Goal: Task Accomplishment & Management: Manage account settings

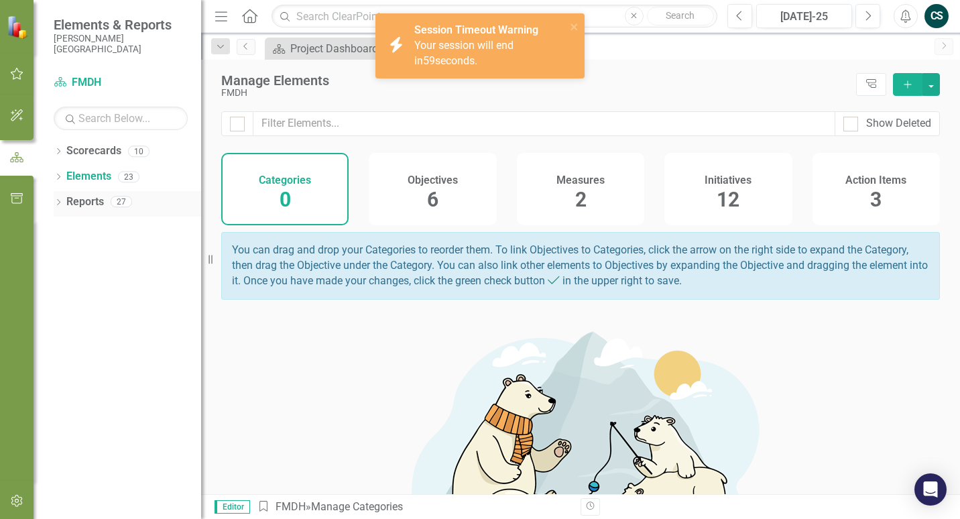
click at [78, 211] on div "Reports" at bounding box center [85, 202] width 38 height 22
click at [17, 71] on icon "button" at bounding box center [17, 73] width 14 height 11
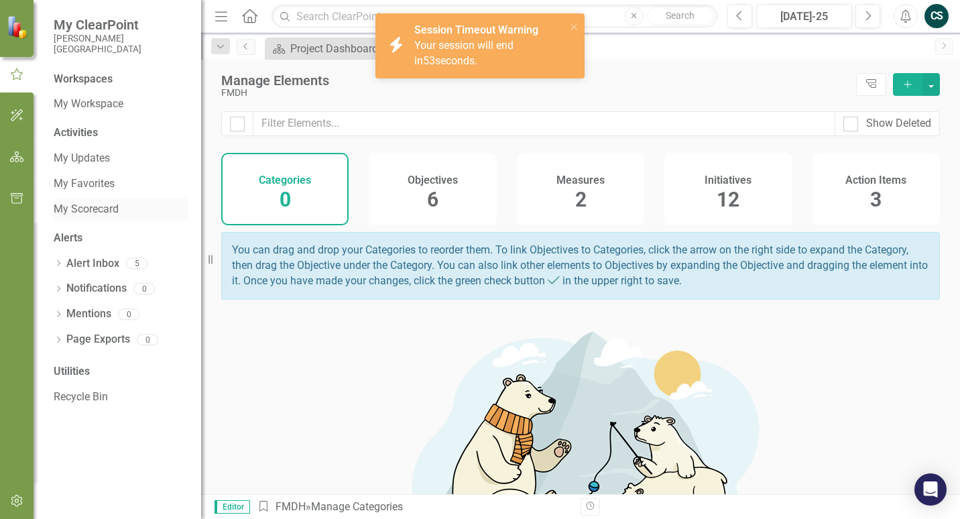
click at [89, 211] on link "My Scorecard" at bounding box center [121, 209] width 134 height 15
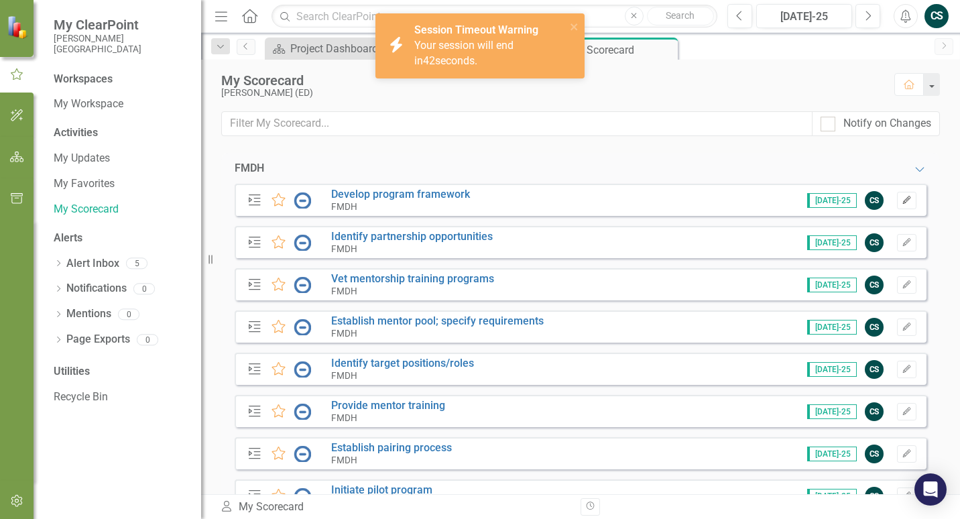
click at [902, 203] on icon "Edit" at bounding box center [907, 200] width 10 height 8
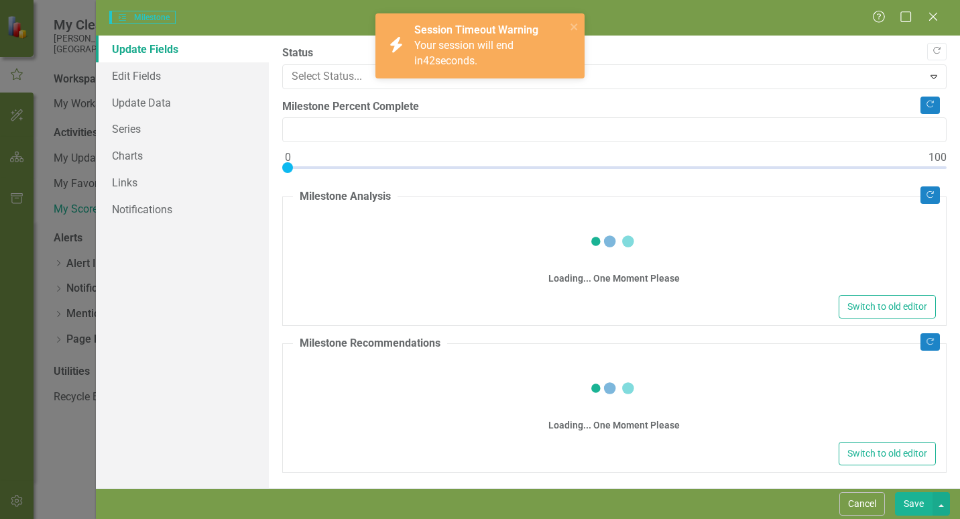
type input "0"
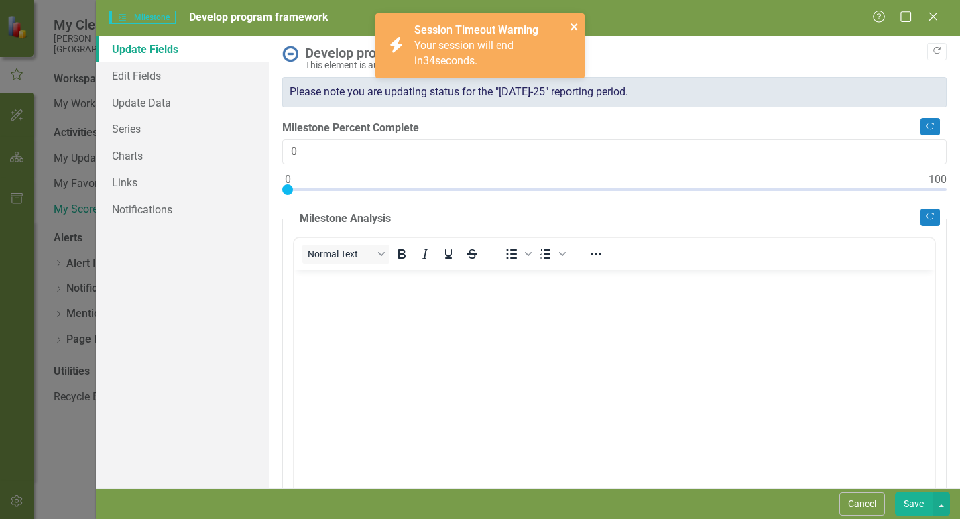
click at [573, 23] on icon "close" at bounding box center [574, 26] width 9 height 11
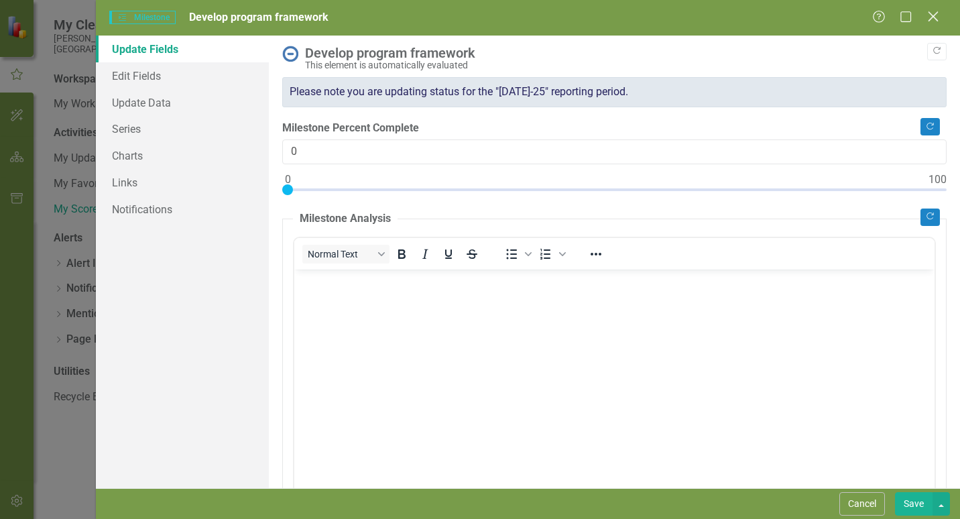
click at [936, 19] on icon at bounding box center [933, 16] width 10 height 10
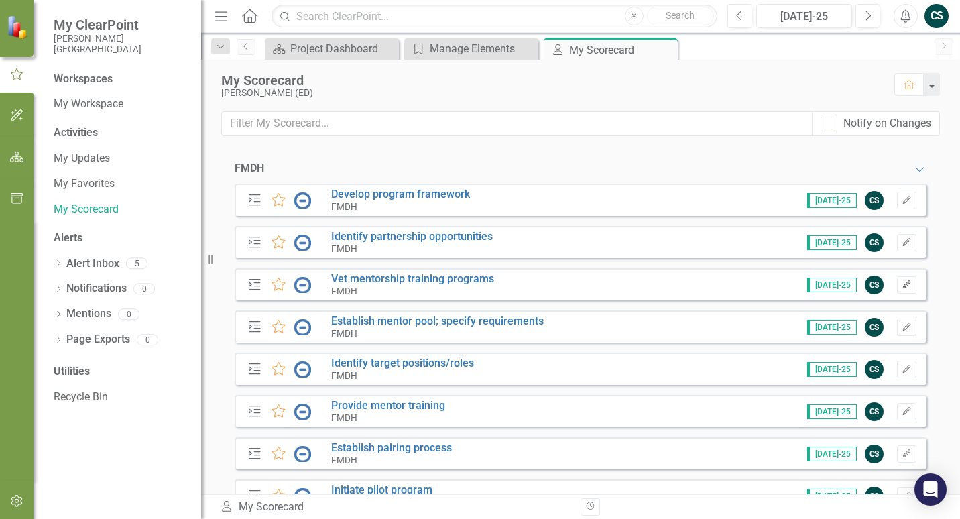
click at [902, 286] on icon "Edit" at bounding box center [907, 285] width 10 height 8
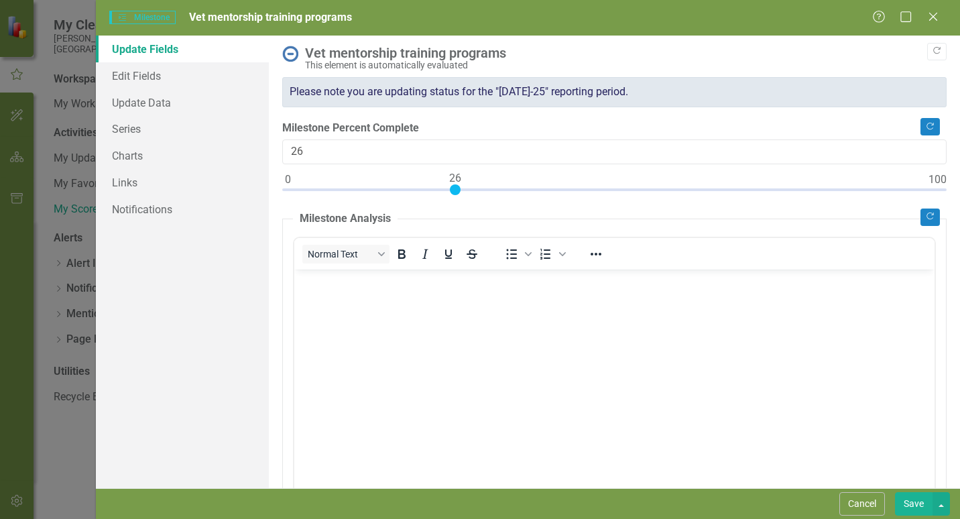
type input "25"
drag, startPoint x: 288, startPoint y: 187, endPoint x: 447, endPoint y: 194, distance: 159.1
click at [447, 194] on div at bounding box center [448, 189] width 11 height 11
click at [354, 312] on body "Rich Text Area. Press ALT-0 for help." at bounding box center [614, 369] width 640 height 201
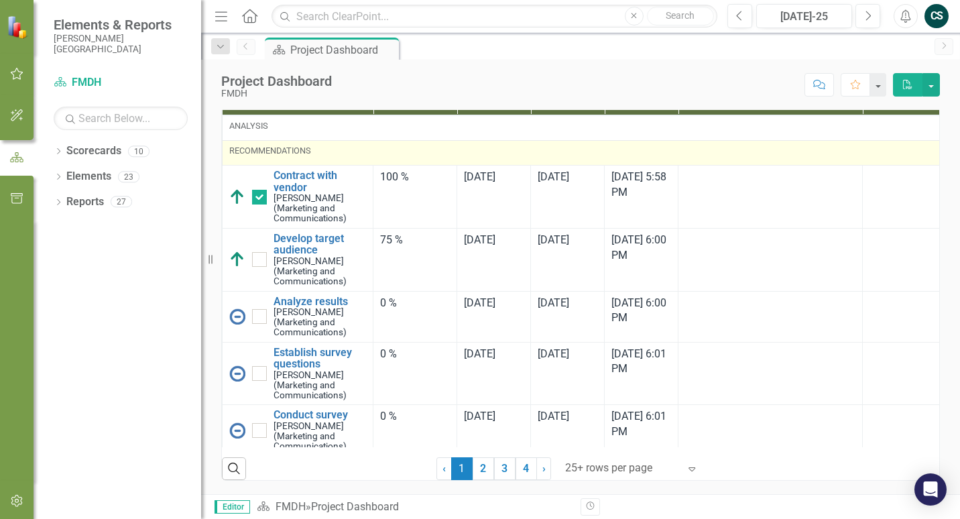
scroll to position [1810, 0]
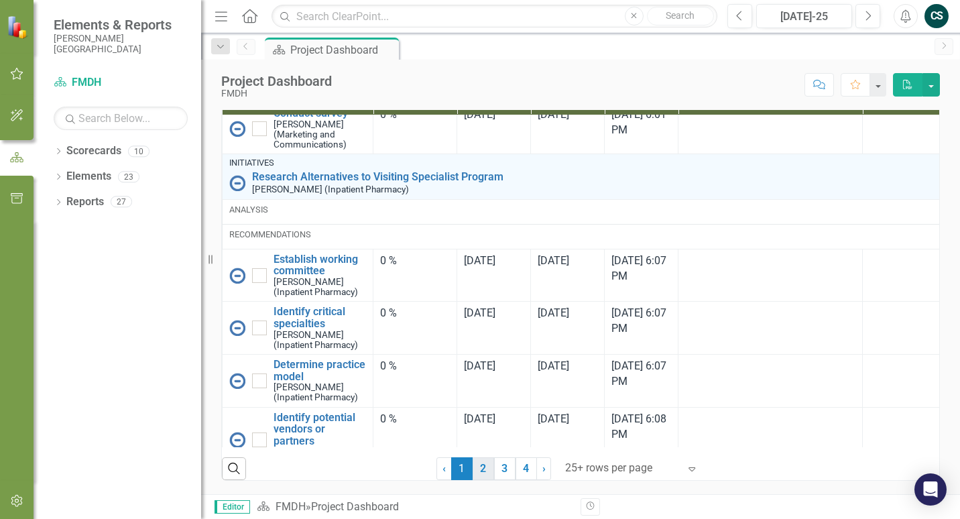
click at [483, 471] on link "2" at bounding box center [483, 468] width 21 height 23
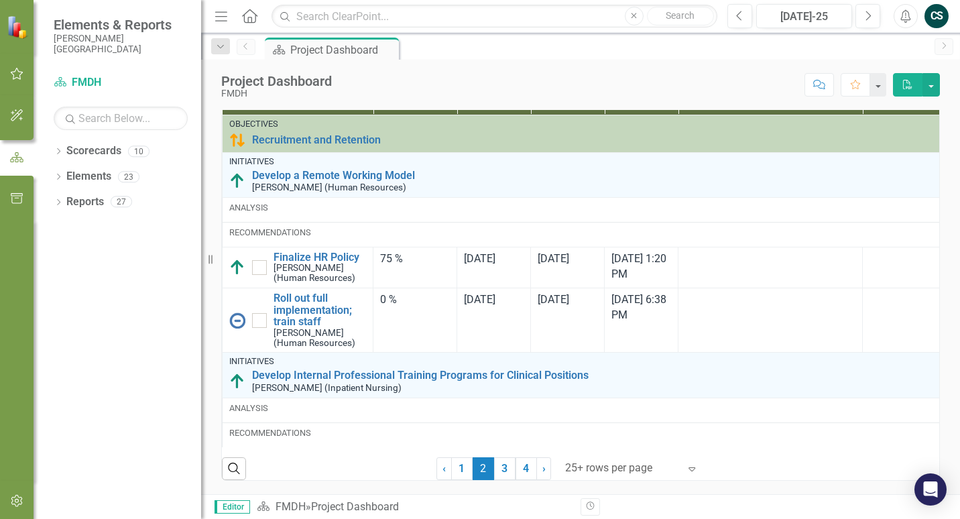
checkbox input "true"
checkbox input "false"
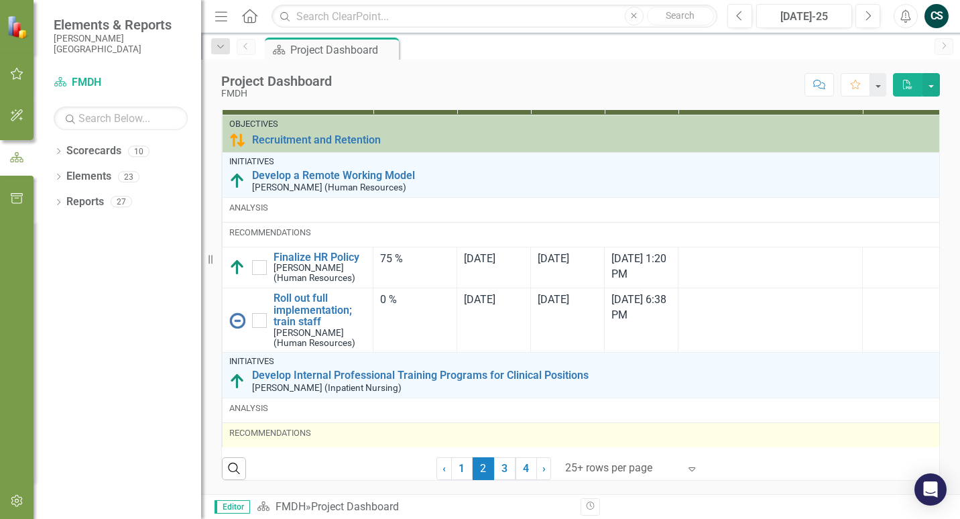
drag, startPoint x: 460, startPoint y: 467, endPoint x: 500, endPoint y: 428, distance: 56.4
click at [460, 467] on link "1" at bounding box center [461, 468] width 21 height 23
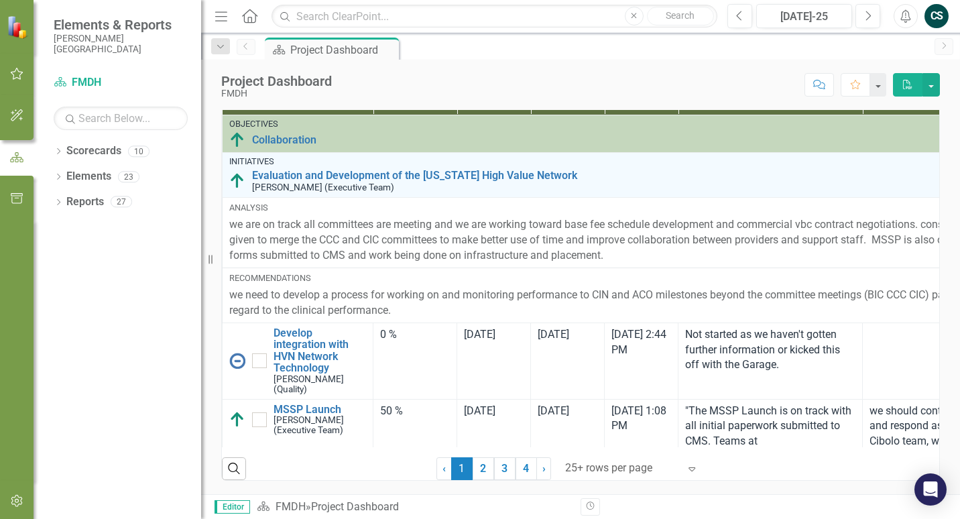
checkbox input "false"
checkbox input "true"
click at [479, 473] on link "2" at bounding box center [483, 468] width 21 height 23
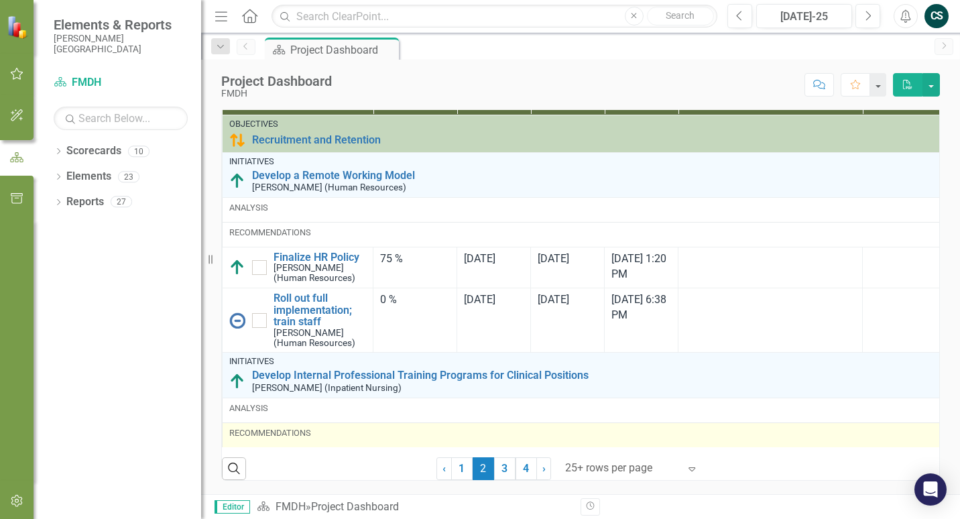
checkbox input "true"
checkbox input "false"
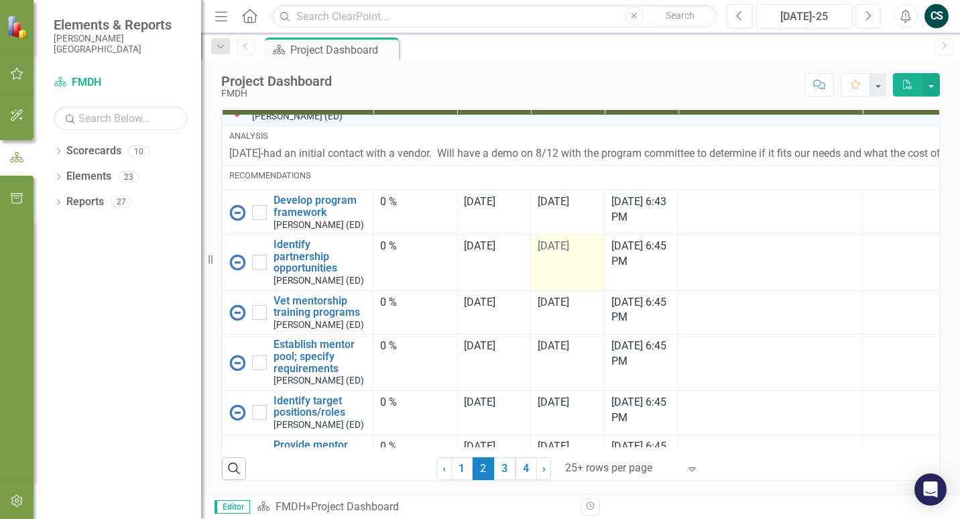
scroll to position [2502, 0]
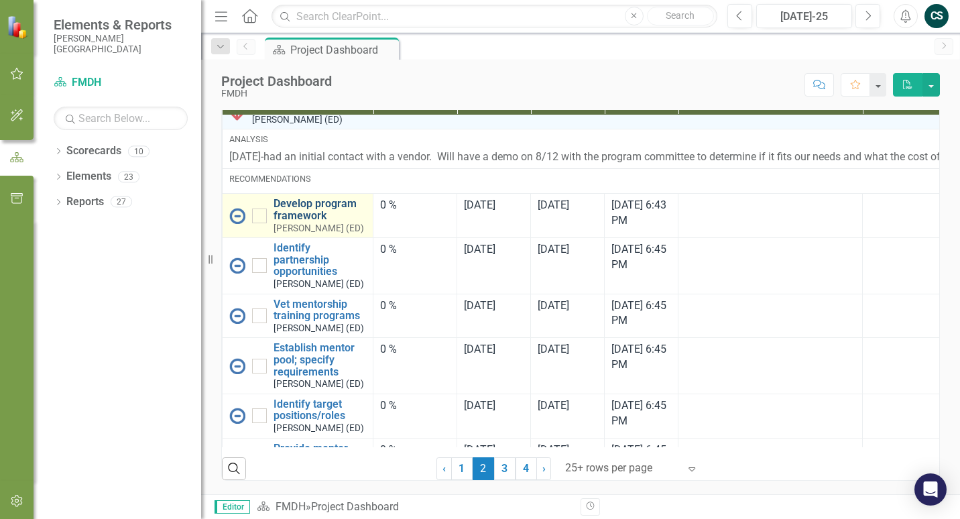
click at [295, 209] on link "Develop program framework" at bounding box center [320, 209] width 93 height 23
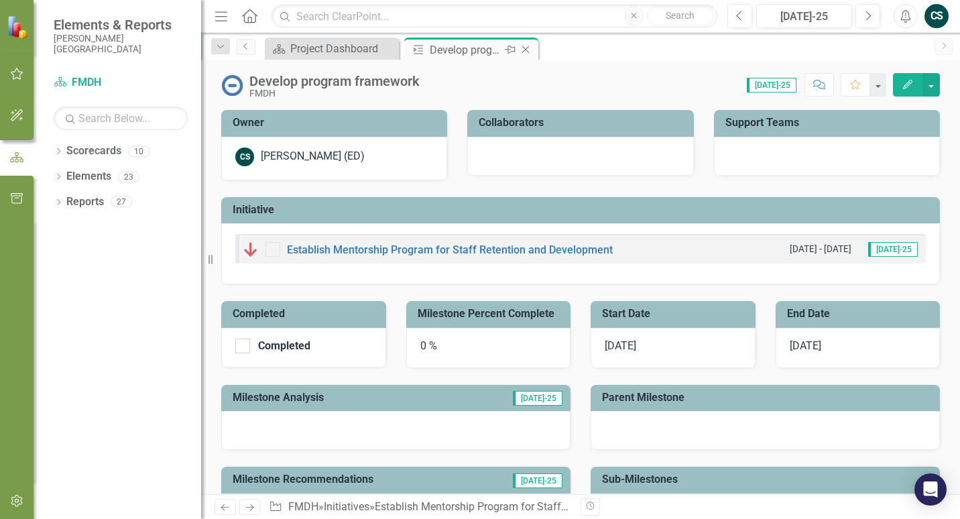
click at [455, 50] on div "Develop program framework" at bounding box center [466, 50] width 72 height 17
click at [326, 50] on div "Project Dashboard" at bounding box center [334, 48] width 89 height 17
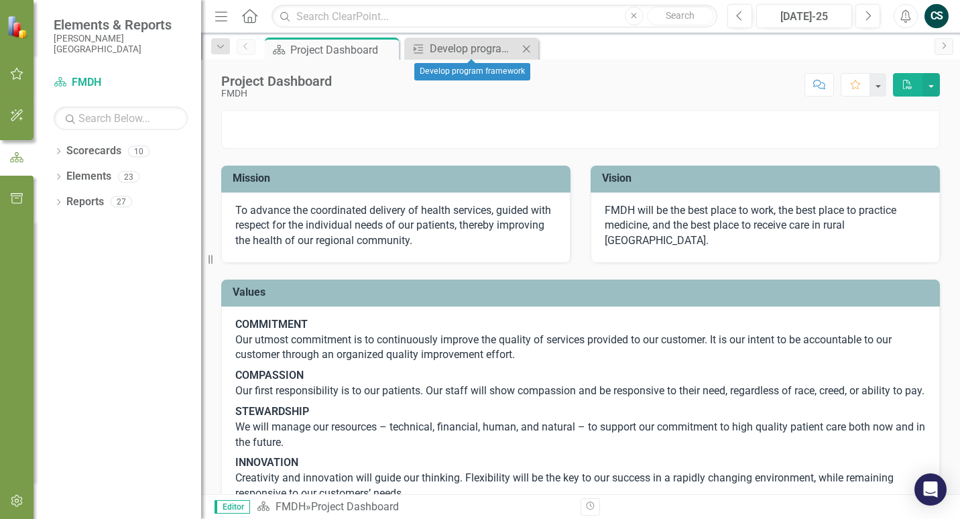
click at [524, 50] on icon "Close" at bounding box center [526, 49] width 13 height 11
click at [74, 82] on link "Scorecard FMDH" at bounding box center [121, 82] width 134 height 15
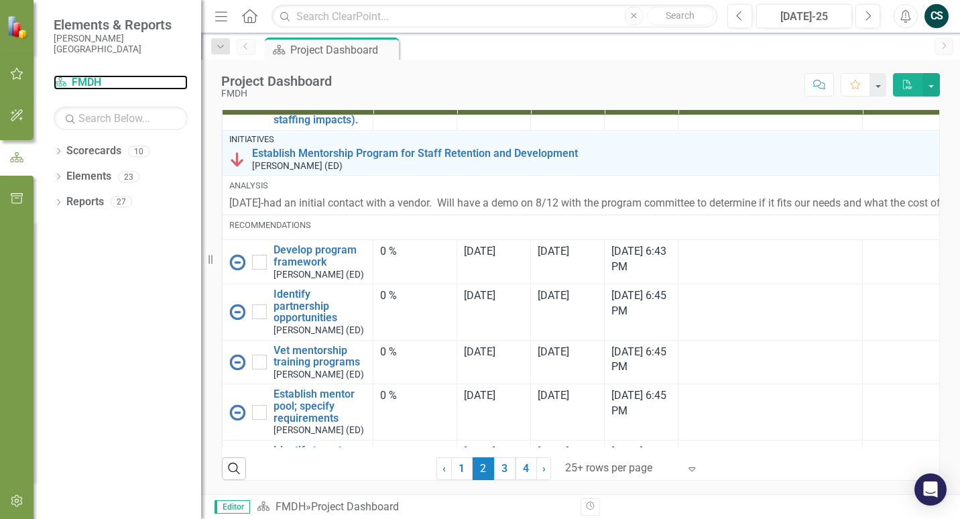
scroll to position [2435, 0]
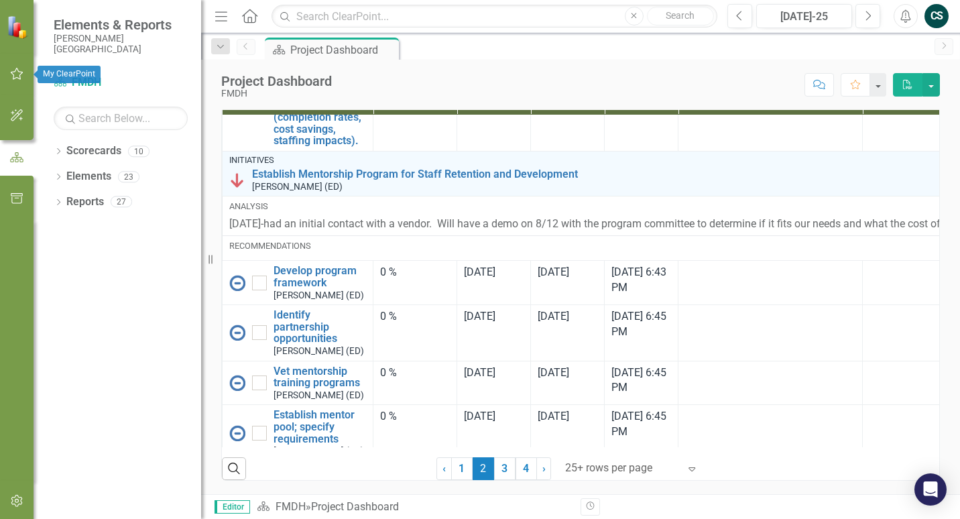
click at [17, 67] on button "button" at bounding box center [17, 74] width 30 height 28
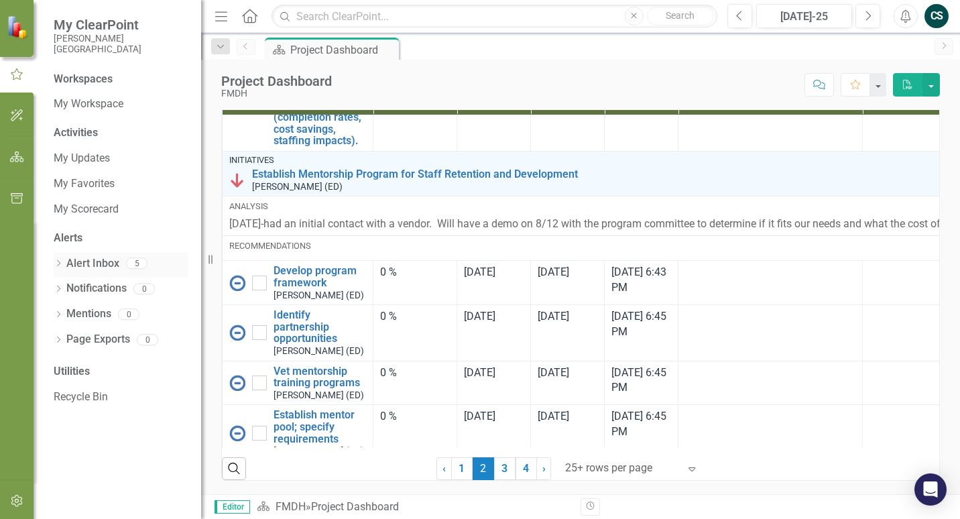
click at [86, 264] on link "Alert Inbox" at bounding box center [92, 263] width 53 height 15
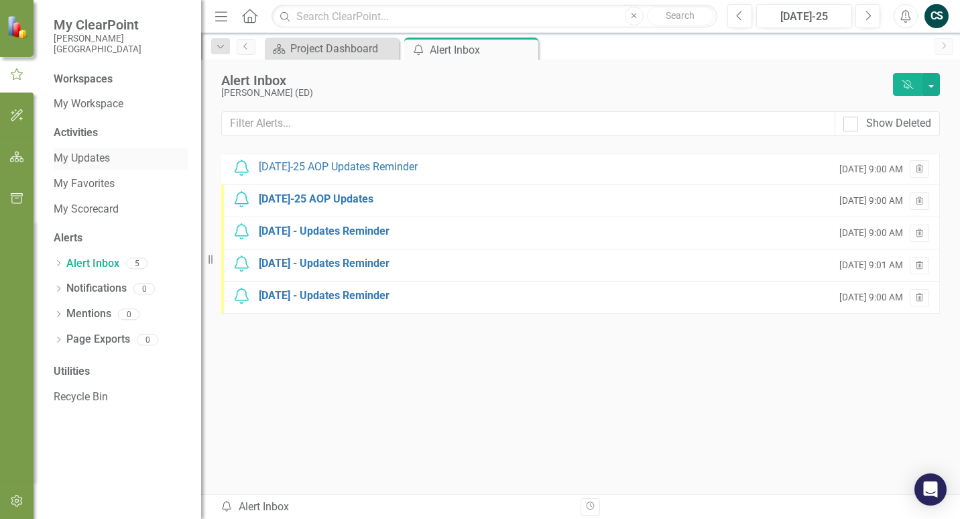
click at [81, 154] on link "My Updates" at bounding box center [121, 158] width 134 height 15
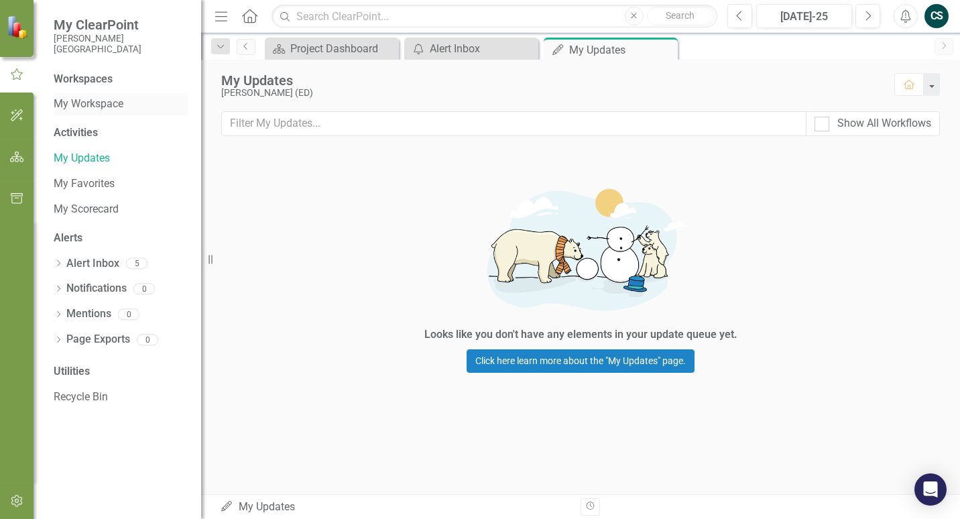
click at [86, 101] on link "My Workspace" at bounding box center [121, 104] width 134 height 15
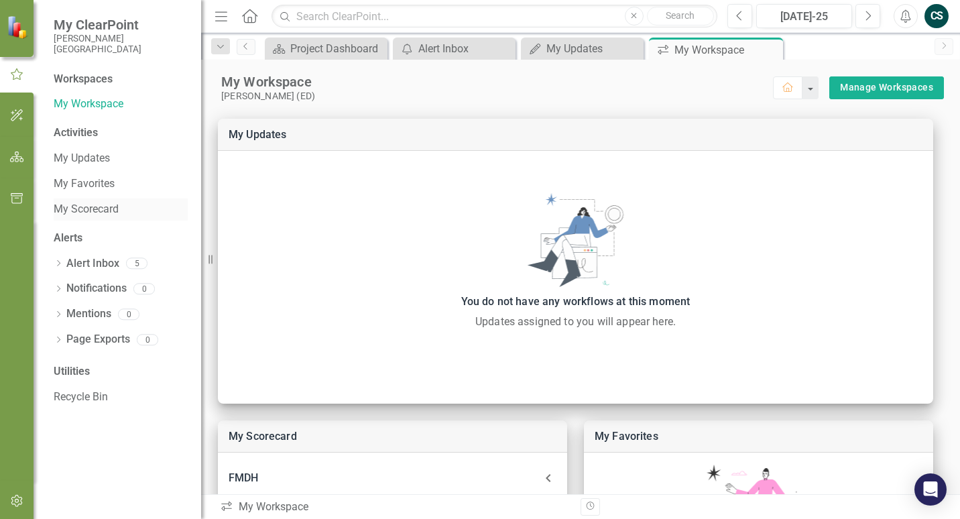
click at [82, 211] on link "My Scorecard" at bounding box center [121, 209] width 134 height 15
